Goal: Task Accomplishment & Management: Manage account settings

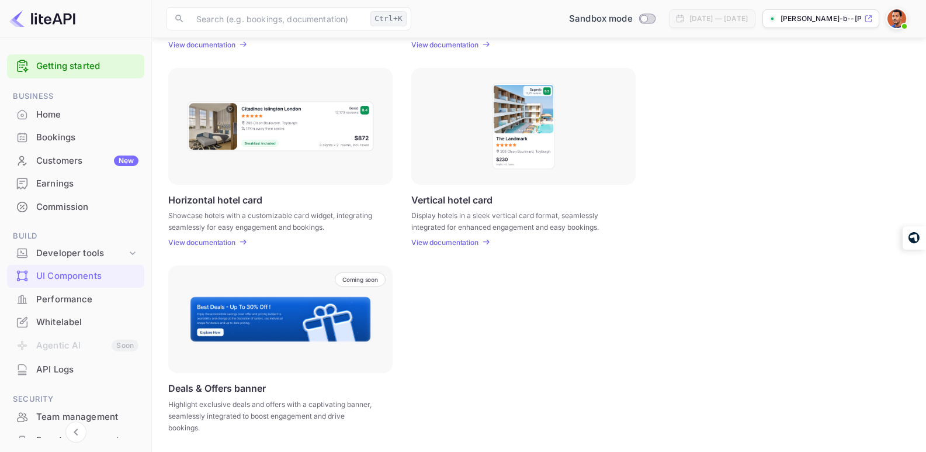
scroll to position [336, 0]
click at [69, 136] on div "Bookings" at bounding box center [87, 137] width 102 height 13
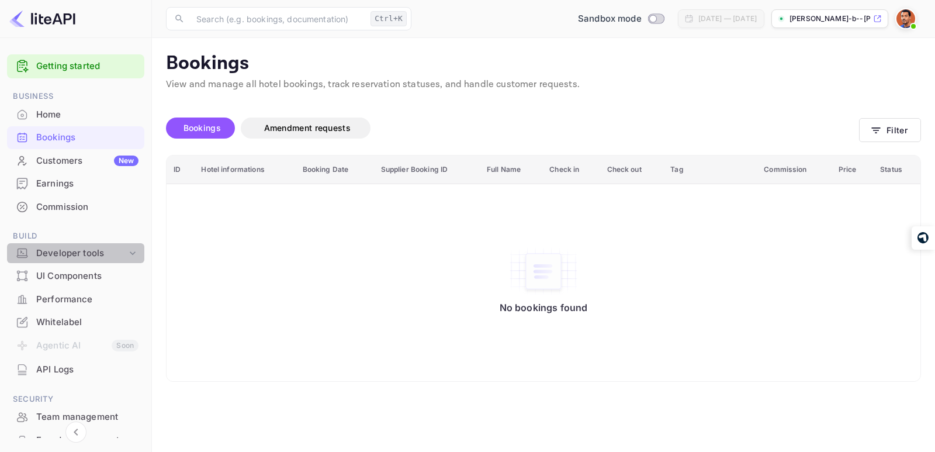
click at [83, 251] on div "Developer tools" at bounding box center [81, 253] width 91 height 13
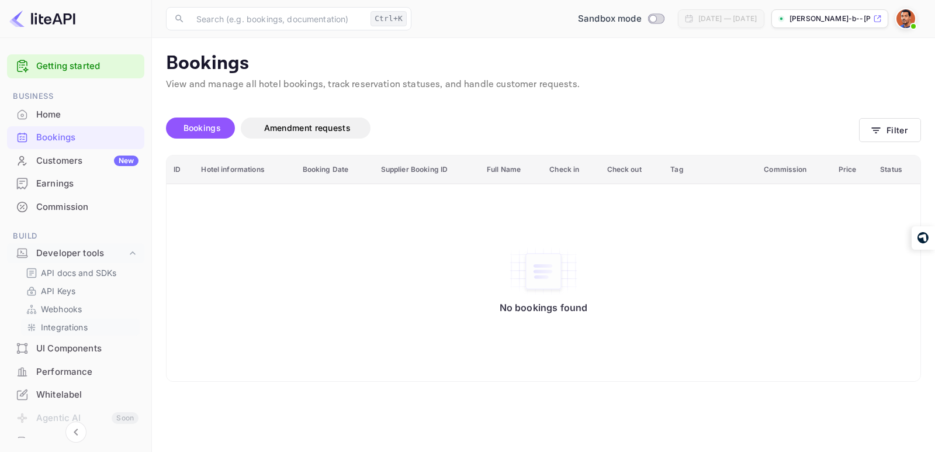
click at [65, 329] on p "Integrations" at bounding box center [64, 327] width 47 height 12
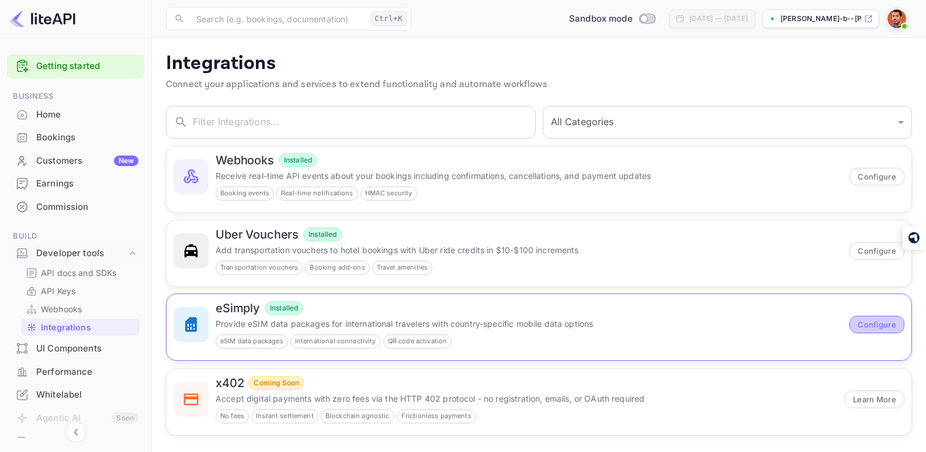
click at [878, 323] on button "Configure" at bounding box center [877, 325] width 55 height 18
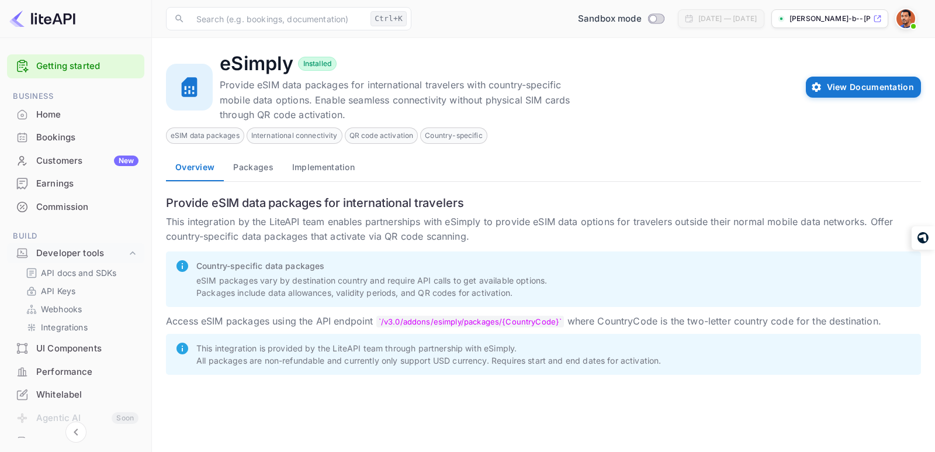
click at [256, 167] on button "Packages" at bounding box center [253, 167] width 58 height 28
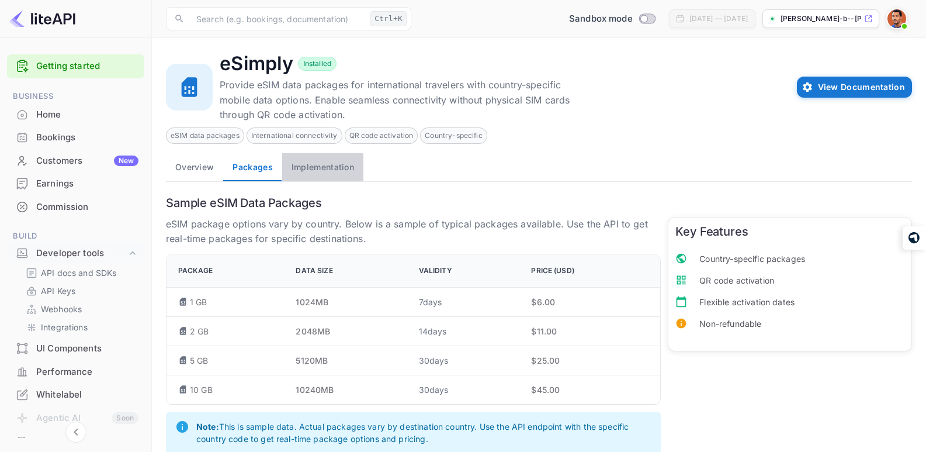
click at [310, 168] on button "Implementation" at bounding box center [322, 167] width 81 height 28
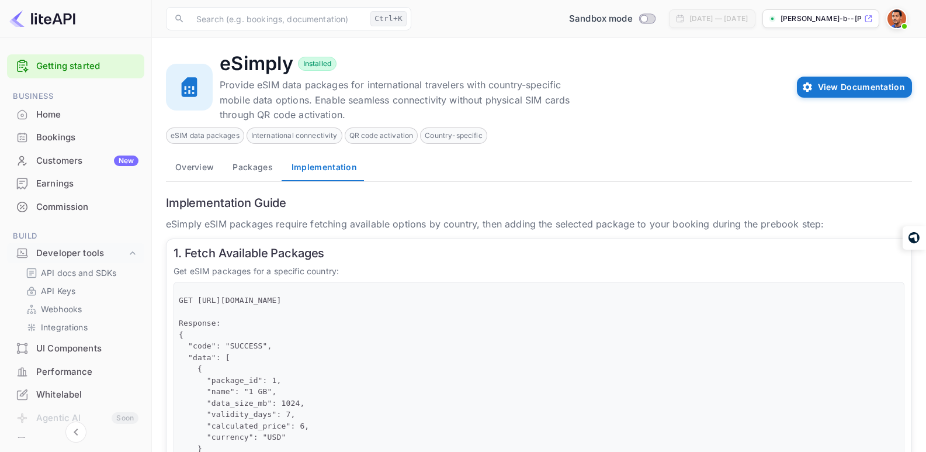
click at [257, 169] on button "Packages" at bounding box center [252, 167] width 58 height 28
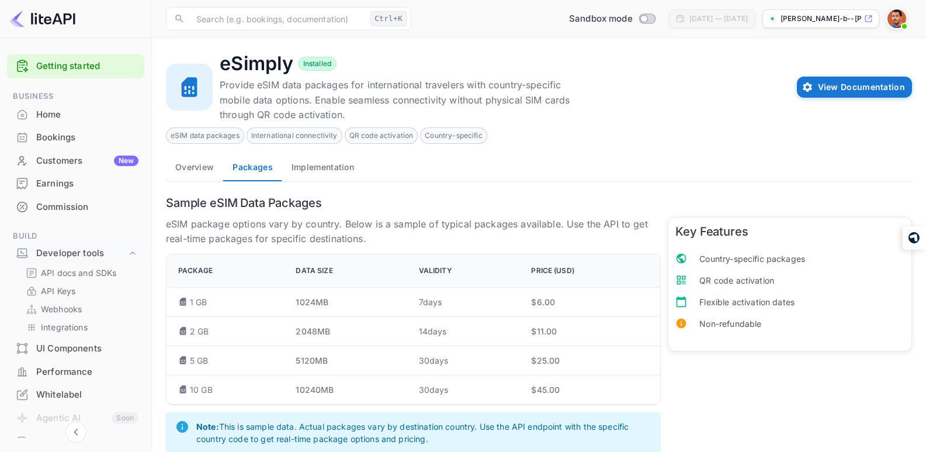
click at [207, 167] on button "Overview" at bounding box center [194, 167] width 57 height 28
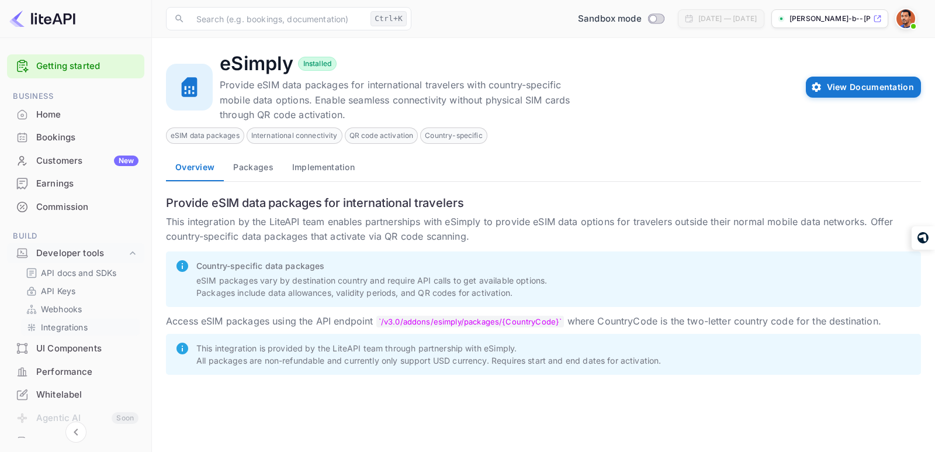
click at [74, 324] on p "Integrations" at bounding box center [64, 327] width 47 height 12
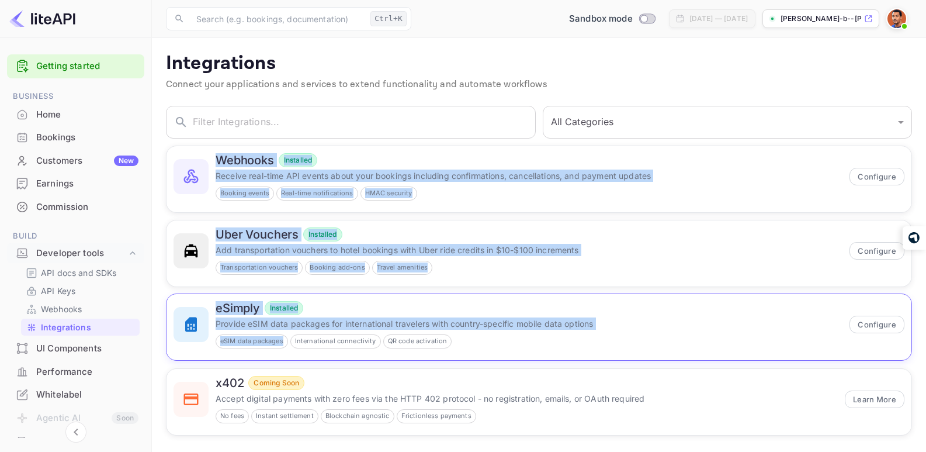
drag, startPoint x: 167, startPoint y: 140, endPoint x: 346, endPoint y: 334, distance: 264.6
click at [346, 334] on div "Webhooks Installed Receive real-time API events about your bookings including c…" at bounding box center [535, 286] width 753 height 297
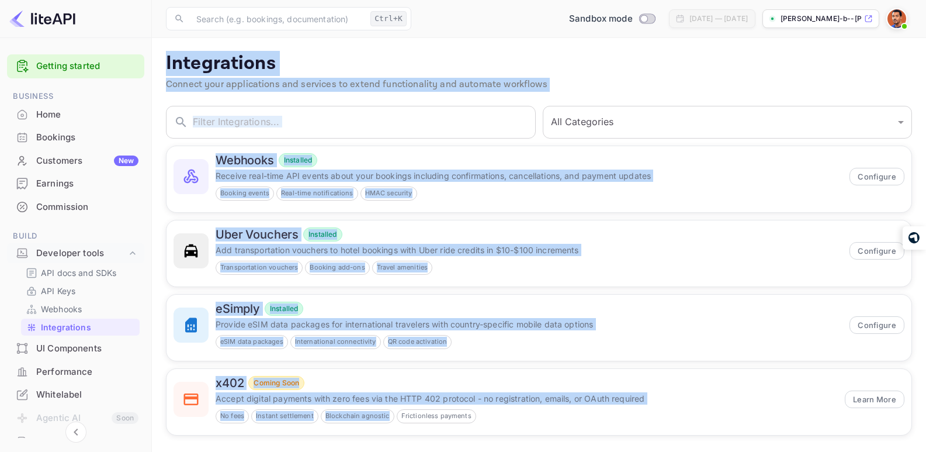
scroll to position [7, 0]
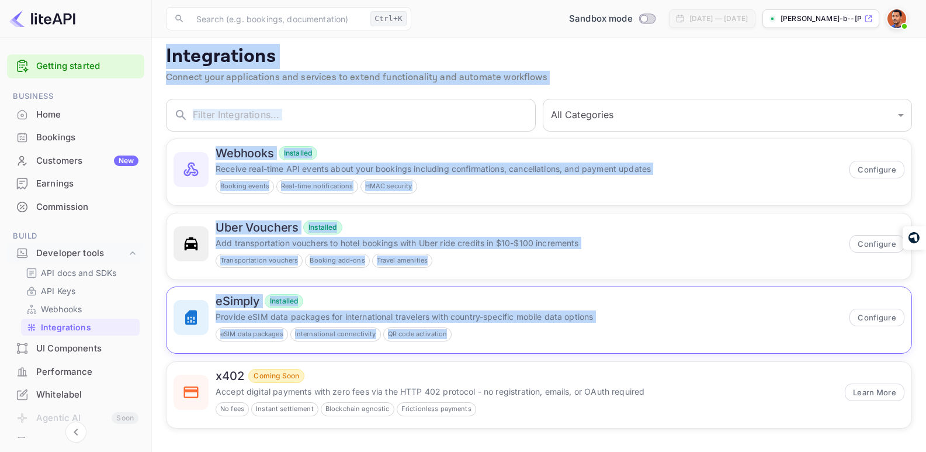
drag, startPoint x: 166, startPoint y: 64, endPoint x: 551, endPoint y: 338, distance: 472.3
click at [551, 338] on div "Integrations Connect your applications and services to extend functionality and…" at bounding box center [539, 236] width 746 height 383
copy div "Integrations Connect your applications and services to extend functionality and…"
click at [731, 57] on p "Integrations" at bounding box center [539, 56] width 746 height 23
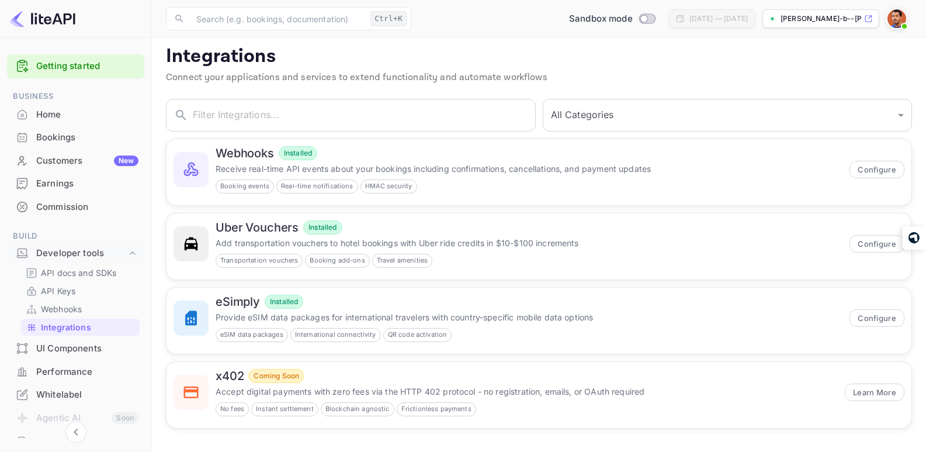
click at [75, 368] on div "Performance" at bounding box center [87, 371] width 102 height 13
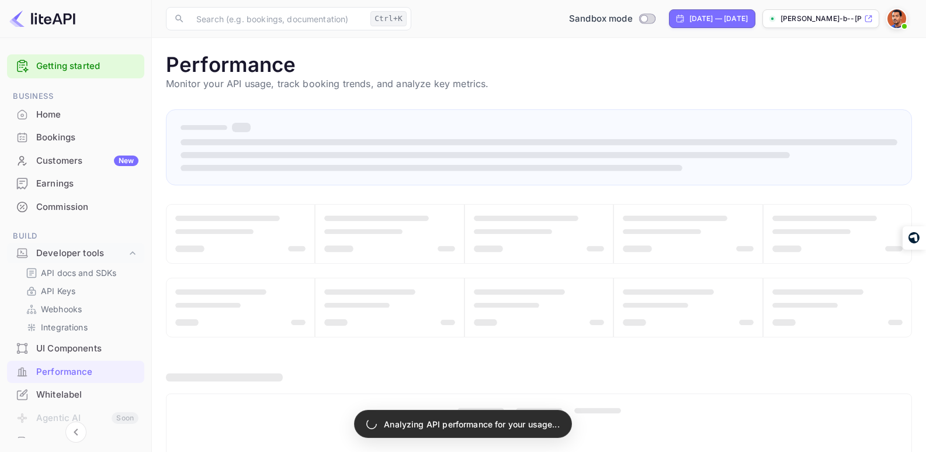
drag, startPoint x: 148, startPoint y: 279, endPoint x: 149, endPoint y: 290, distance: 11.7
click at [149, 290] on div "Getting started Business Home Bookings Customers New Earnings Commission Build …" at bounding box center [76, 241] width 152 height 407
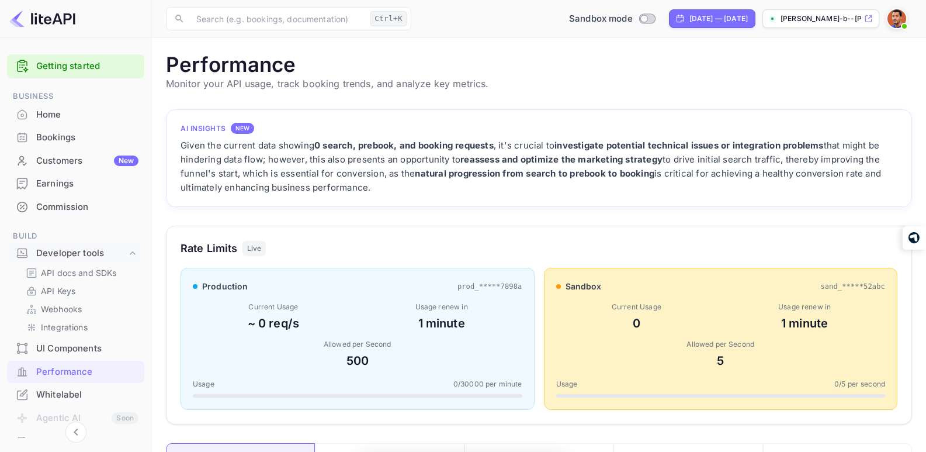
scroll to position [292, 737]
click at [69, 394] on div "Whitelabel" at bounding box center [87, 394] width 102 height 13
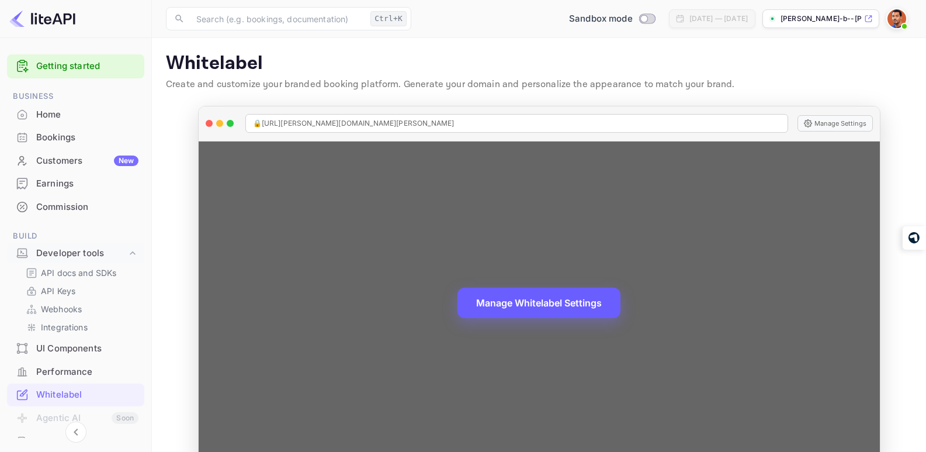
click at [512, 302] on button "Manage Whitelabel Settings" at bounding box center [539, 302] width 163 height 30
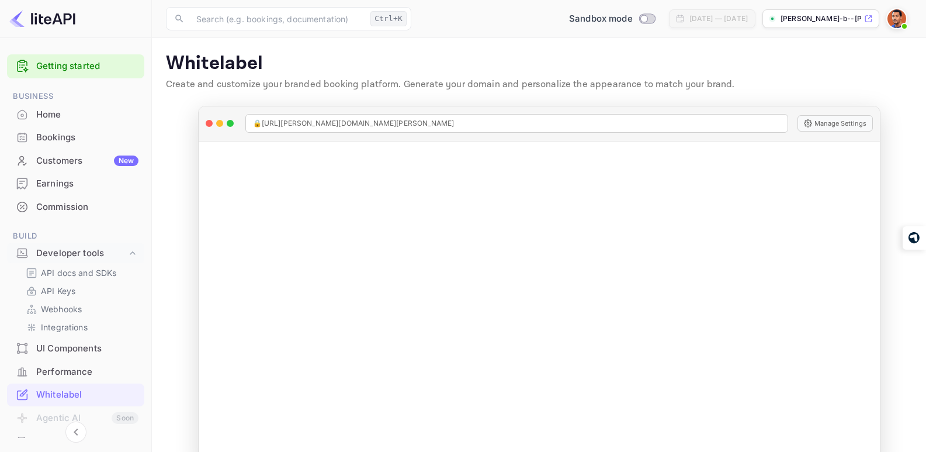
scroll to position [29, 0]
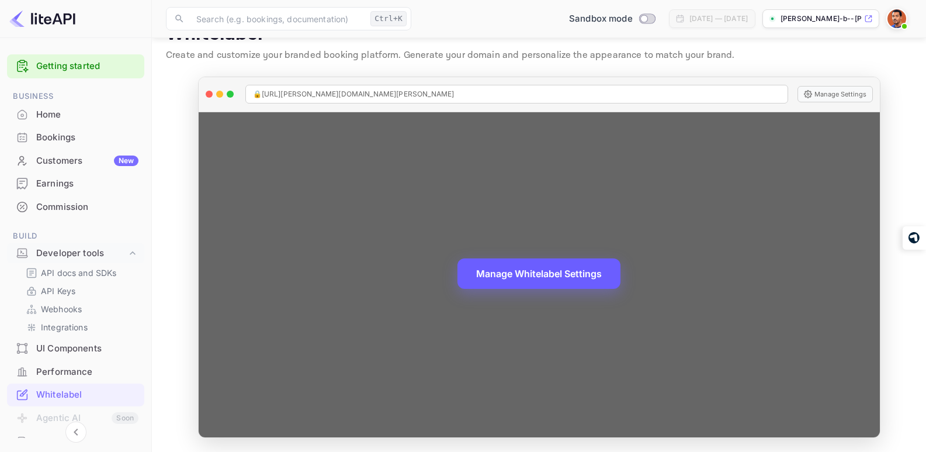
click at [716, 86] on div "🔒 [URL][PERSON_NAME][DOMAIN_NAME][PERSON_NAME]" at bounding box center [516, 94] width 543 height 19
click at [417, 92] on span "🔒 [URL][PERSON_NAME][DOMAIN_NAME][PERSON_NAME]" at bounding box center [354, 94] width 202 height 11
drag, startPoint x: 407, startPoint y: 94, endPoint x: 257, endPoint y: 95, distance: 150.2
click at [257, 95] on div "🔒 [URL][PERSON_NAME][DOMAIN_NAME][PERSON_NAME]" at bounding box center [516, 94] width 543 height 19
click at [300, 94] on span "🔒 [URL][PERSON_NAME][DOMAIN_NAME][PERSON_NAME]" at bounding box center [354, 94] width 202 height 11
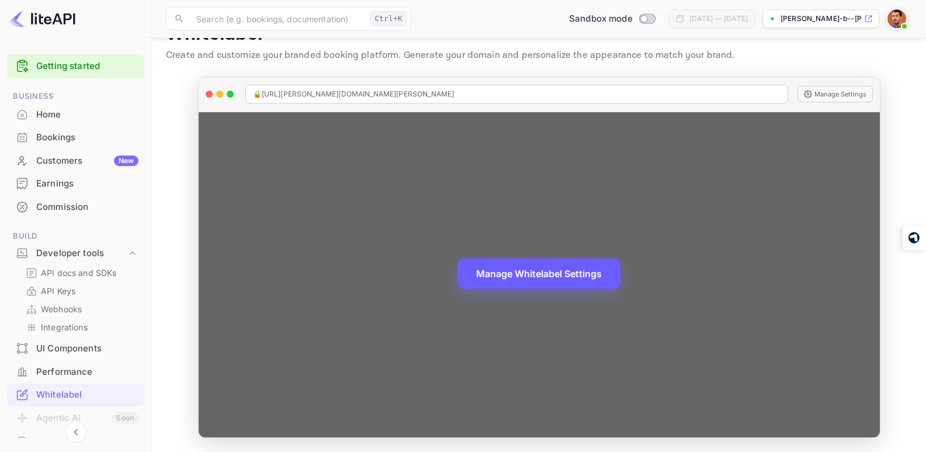
click at [441, 93] on div "🔒 [URL][PERSON_NAME][DOMAIN_NAME][PERSON_NAME]" at bounding box center [516, 94] width 543 height 19
click at [816, 96] on button "Manage Settings" at bounding box center [835, 94] width 75 height 16
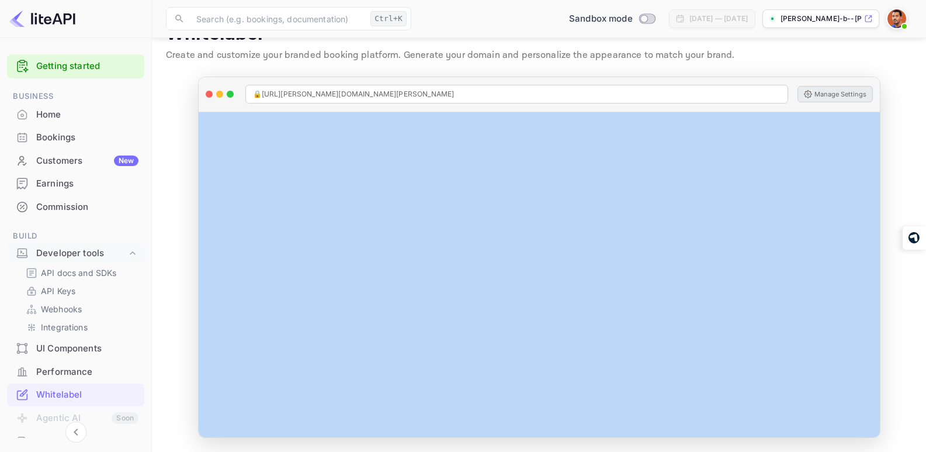
drag, startPoint x: 884, startPoint y: 189, endPoint x: 881, endPoint y: 216, distance: 26.5
click at [881, 216] on div "🔒 [URL][PERSON_NAME][DOMAIN_NAME][PERSON_NAME] Manage Settings Manage Whitelabe…" at bounding box center [539, 257] width 701 height 361
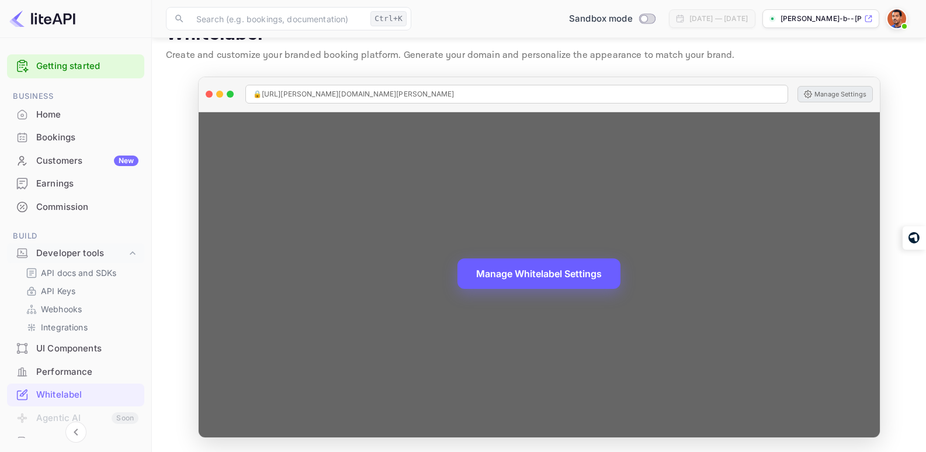
click at [436, 92] on div "🔒 [URL][PERSON_NAME][DOMAIN_NAME][PERSON_NAME]" at bounding box center [516, 94] width 543 height 19
click at [410, 92] on span "🔒 [URL][PERSON_NAME][DOMAIN_NAME][PERSON_NAME]" at bounding box center [354, 94] width 202 height 11
copy span "🔒 [URL][PERSON_NAME][DOMAIN_NAME][PERSON_NAME]"
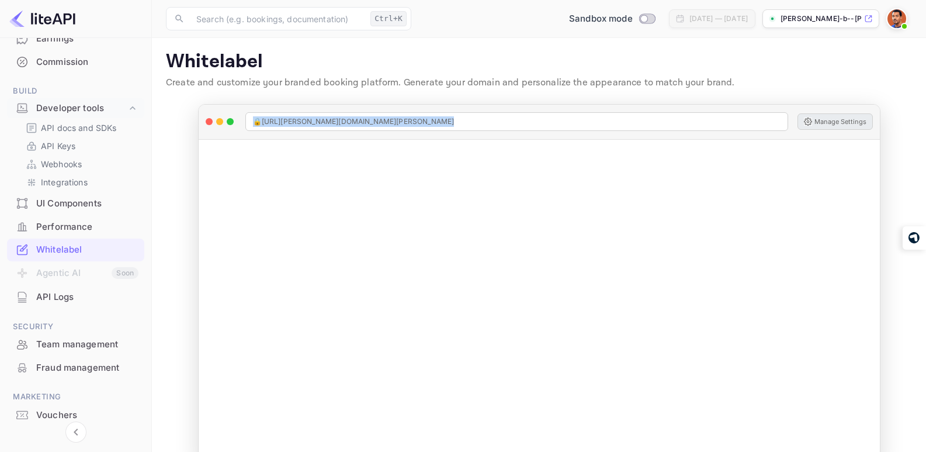
scroll to position [0, 0]
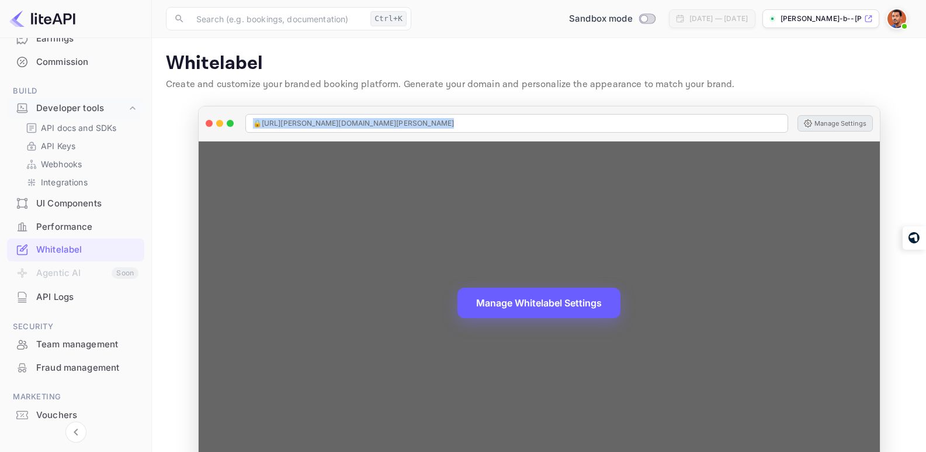
click at [610, 121] on div "🔒 [URL][PERSON_NAME][DOMAIN_NAME][PERSON_NAME]" at bounding box center [516, 123] width 543 height 19
click at [391, 129] on span "🔒 [URL][PERSON_NAME][DOMAIN_NAME][PERSON_NAME]" at bounding box center [354, 123] width 202 height 11
click at [272, 118] on span "🔒 [URL][PERSON_NAME][DOMAIN_NAME][PERSON_NAME]" at bounding box center [354, 123] width 202 height 11
click at [271, 119] on span "🔒 [URL][PERSON_NAME][DOMAIN_NAME][PERSON_NAME]" at bounding box center [354, 123] width 202 height 11
click at [385, 117] on div "🔒 [URL][PERSON_NAME][DOMAIN_NAME][PERSON_NAME]" at bounding box center [516, 123] width 543 height 19
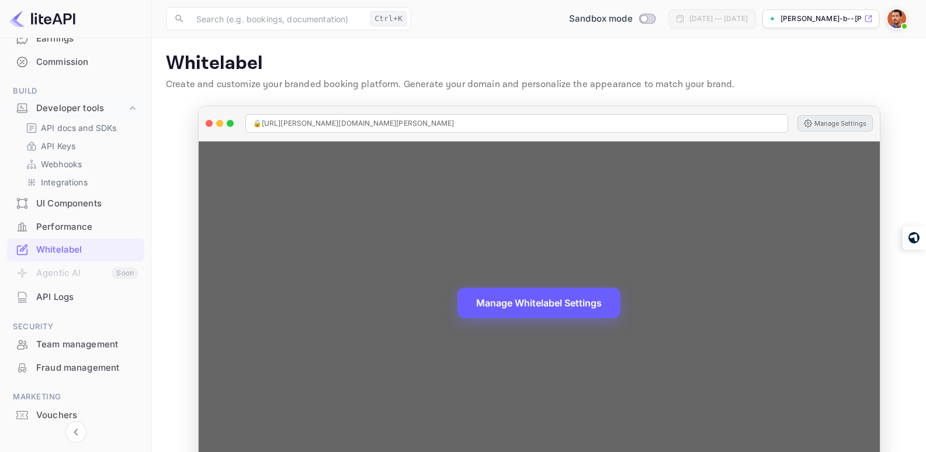
click at [420, 120] on span "🔒 [URL][PERSON_NAME][DOMAIN_NAME][PERSON_NAME]" at bounding box center [354, 123] width 202 height 11
click at [438, 121] on div "🔒 [URL][PERSON_NAME][DOMAIN_NAME][PERSON_NAME]" at bounding box center [516, 123] width 543 height 19
click at [434, 121] on div "🔒 [URL][PERSON_NAME][DOMAIN_NAME][PERSON_NAME]" at bounding box center [516, 123] width 543 height 19
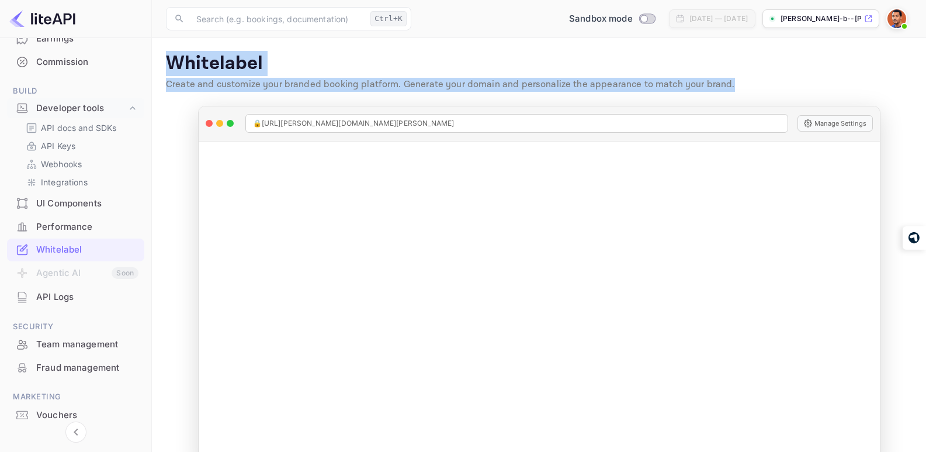
drag, startPoint x: 735, startPoint y: 82, endPoint x: 161, endPoint y: 60, distance: 574.8
click at [161, 60] on main "Whitelabel Create and customize your branded booking platform. Generate your do…" at bounding box center [539, 259] width 774 height 443
copy div "Whitelabel Create and customize your branded booking platform. Generate your do…"
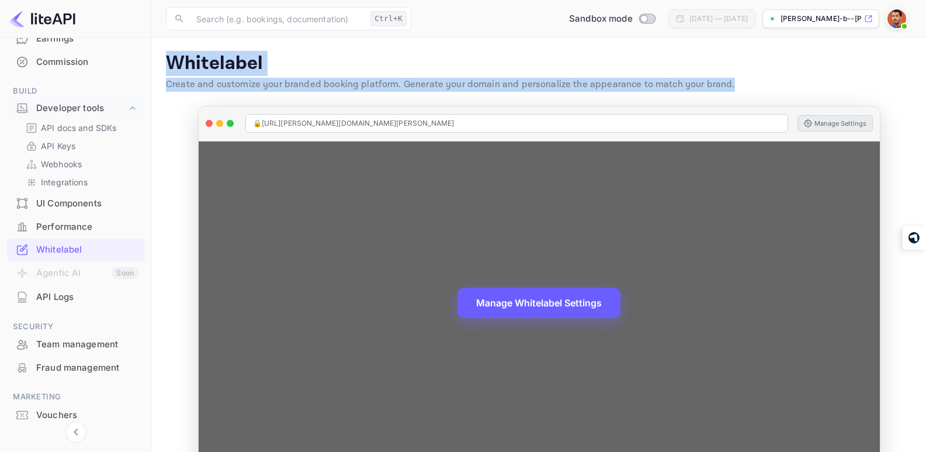
click at [806, 119] on button "Manage Settings" at bounding box center [835, 123] width 75 height 16
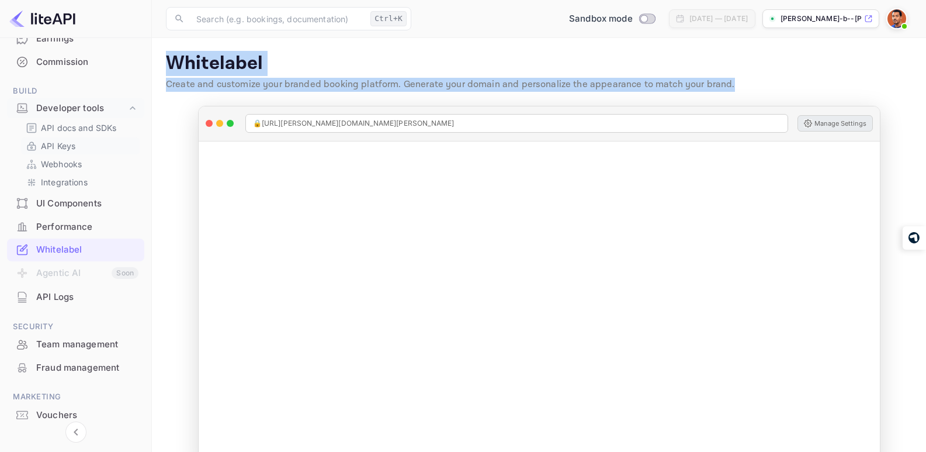
click at [70, 145] on p "API Keys" at bounding box center [58, 146] width 34 height 12
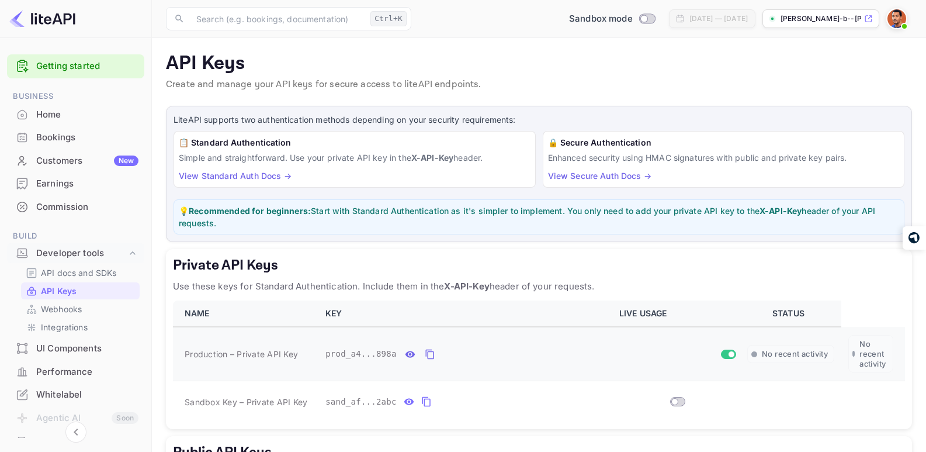
click at [724, 355] on input "Switch" at bounding box center [731, 354] width 21 height 7
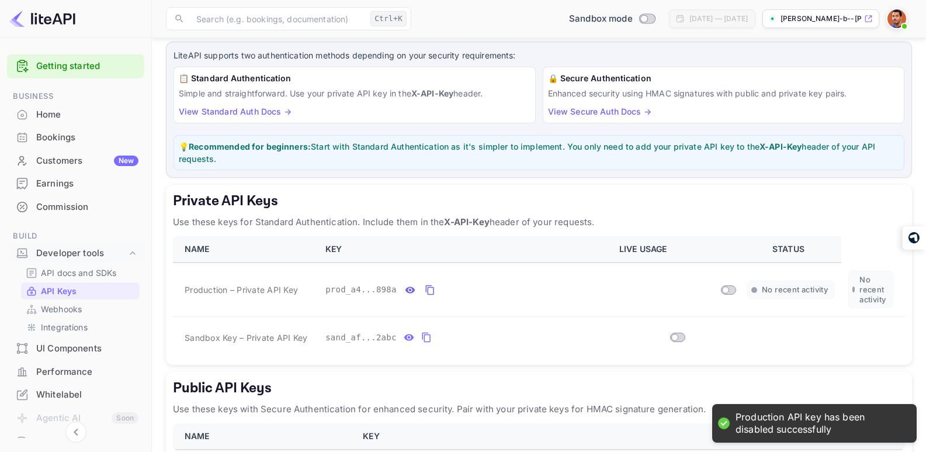
scroll to position [126, 0]
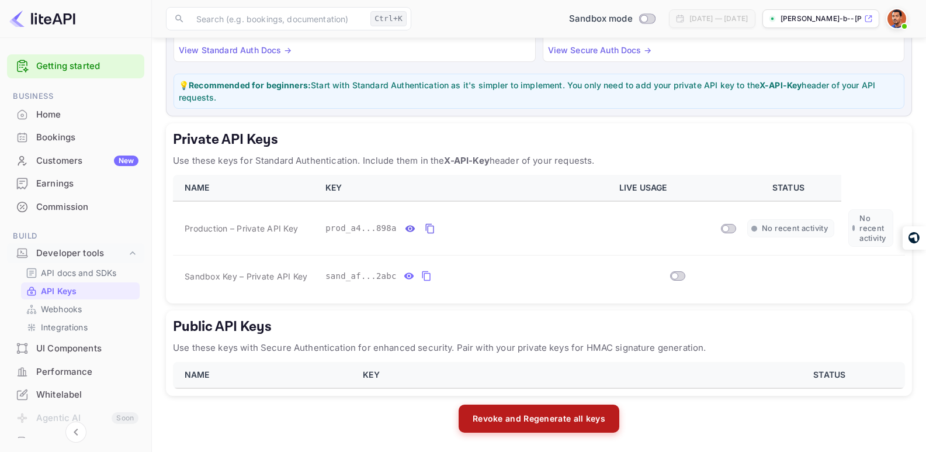
click at [560, 417] on button "Revoke and Regenerate all keys" at bounding box center [539, 418] width 161 height 28
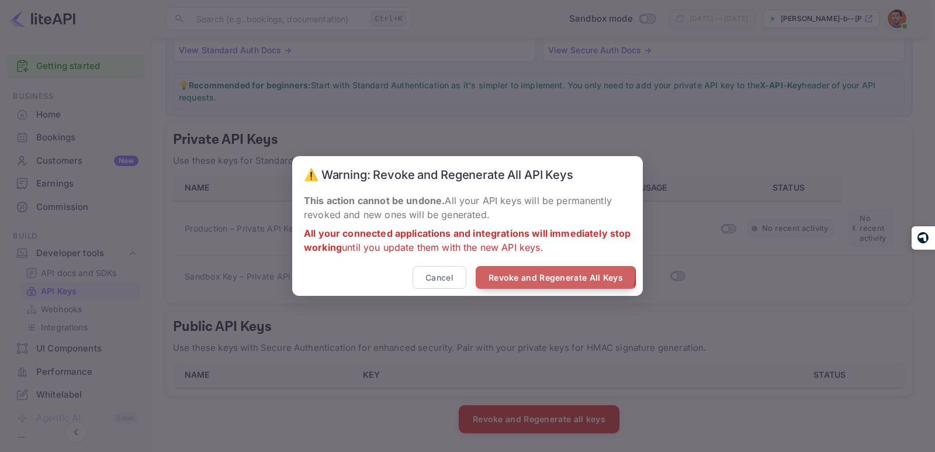
click at [540, 273] on button "Revoke and Regenerate All Keys" at bounding box center [556, 277] width 160 height 23
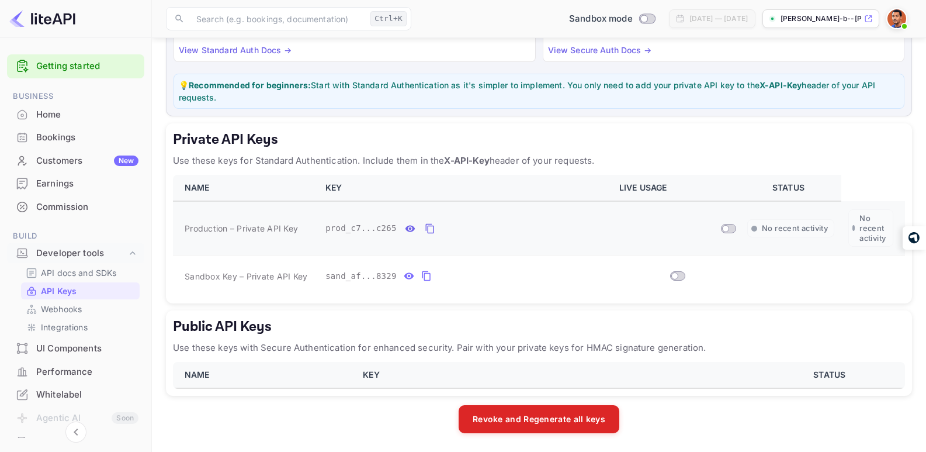
click at [730, 227] on input "Switch" at bounding box center [725, 228] width 21 height 7
checkbox input "true"
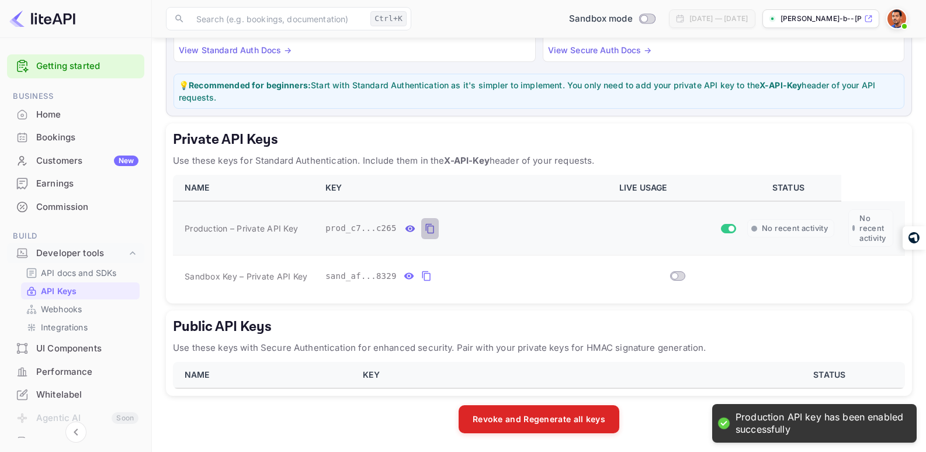
click at [429, 230] on icon "private api keys table" at bounding box center [430, 228] width 11 height 14
